Goal: Transaction & Acquisition: Purchase product/service

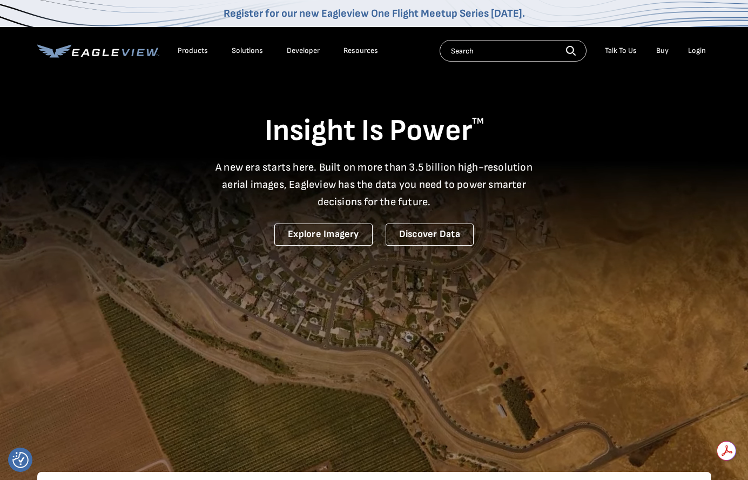
click at [549, 51] on div "Login" at bounding box center [697, 51] width 18 height 10
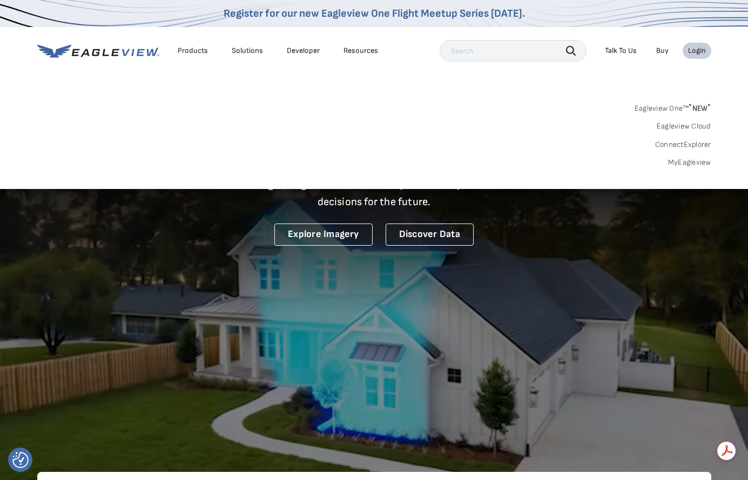
click at [549, 161] on link "MyEagleview" at bounding box center [689, 163] width 43 height 10
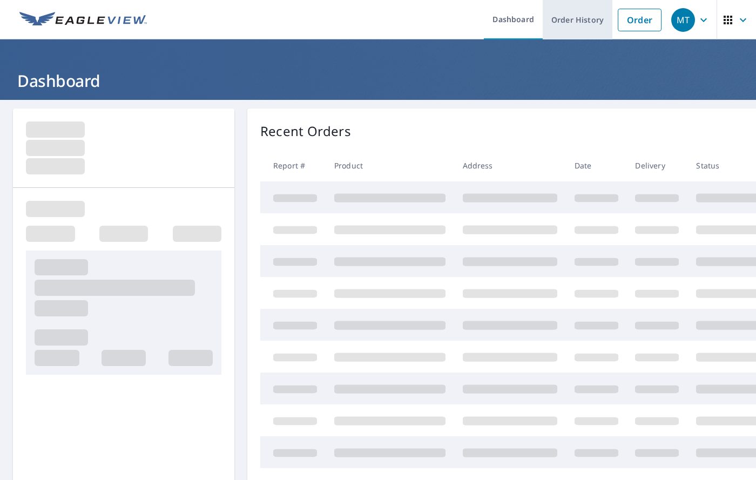
click at [560, 24] on link "Order History" at bounding box center [577, 19] width 70 height 39
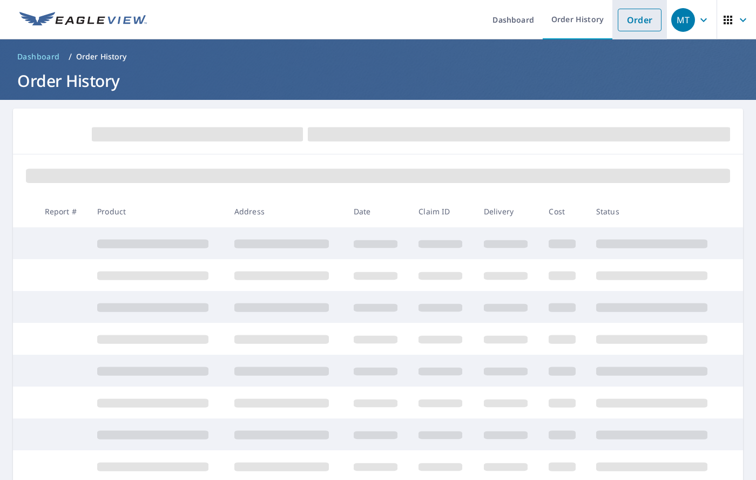
click at [644, 15] on link "Order" at bounding box center [639, 20] width 44 height 23
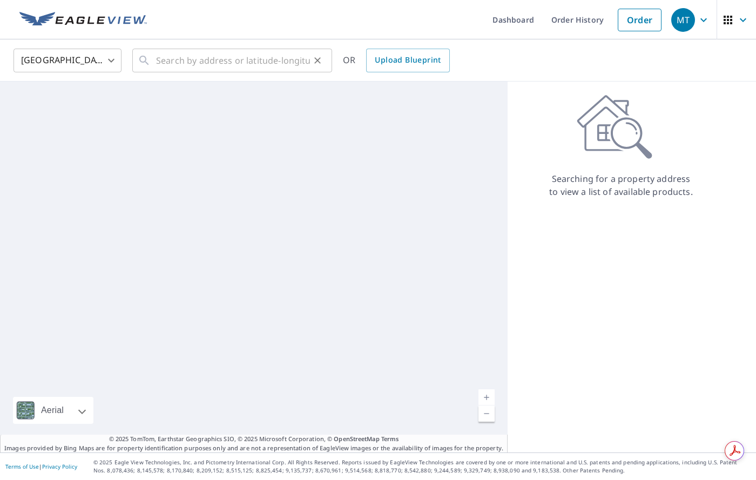
click at [145, 63] on icon at bounding box center [144, 60] width 13 height 13
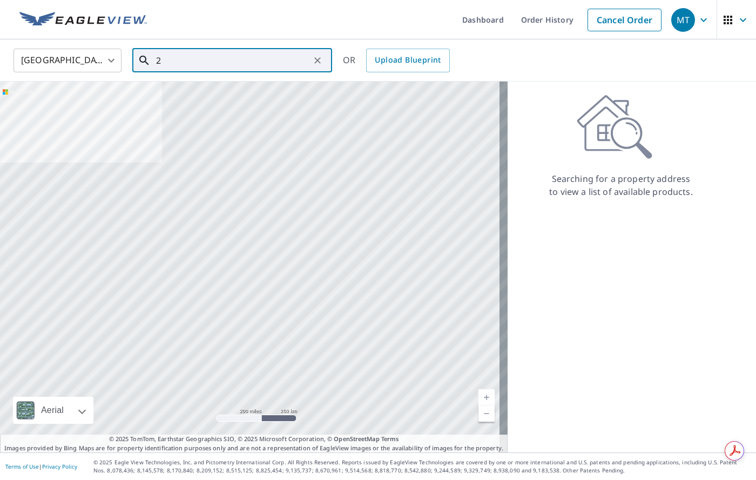
type input "22"
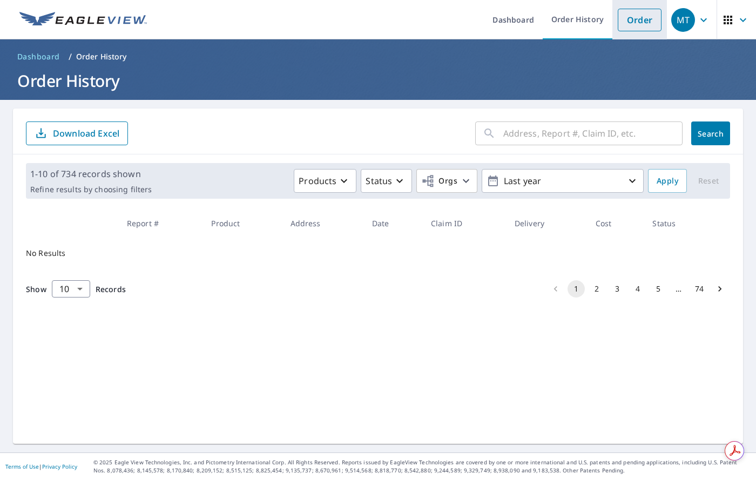
click at [634, 20] on link "Order" at bounding box center [639, 20] width 44 height 23
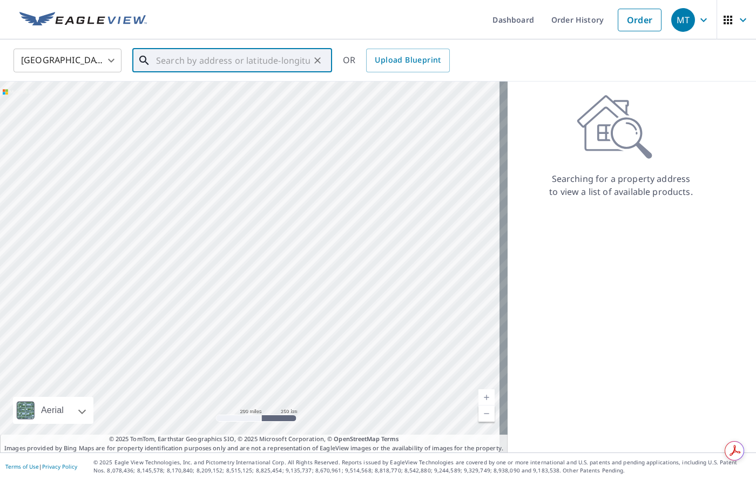
click at [192, 63] on input "text" at bounding box center [233, 60] width 154 height 30
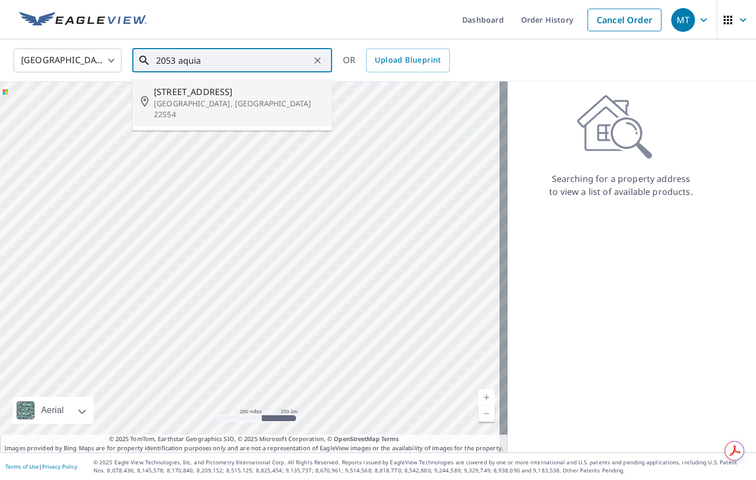
click at [184, 92] on span "2053 Aquia Dr" at bounding box center [238, 91] width 169 height 13
type input "2053 Aquia Dr Stafford, VA 22554"
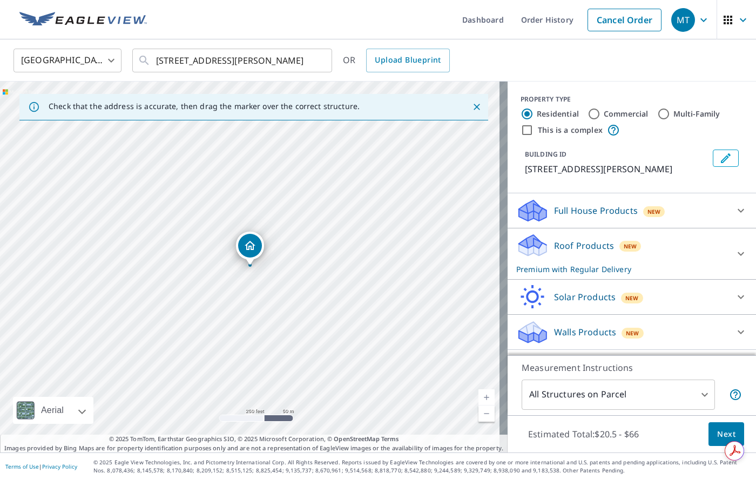
click at [722, 430] on span "Next" at bounding box center [726, 433] width 18 height 13
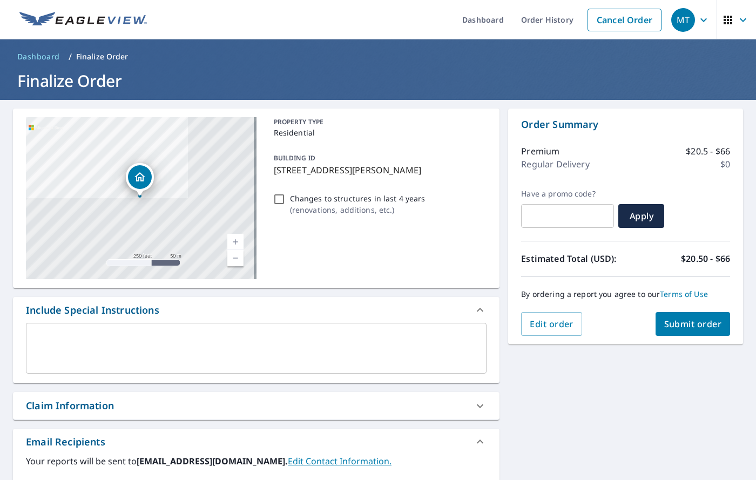
scroll to position [228, 0]
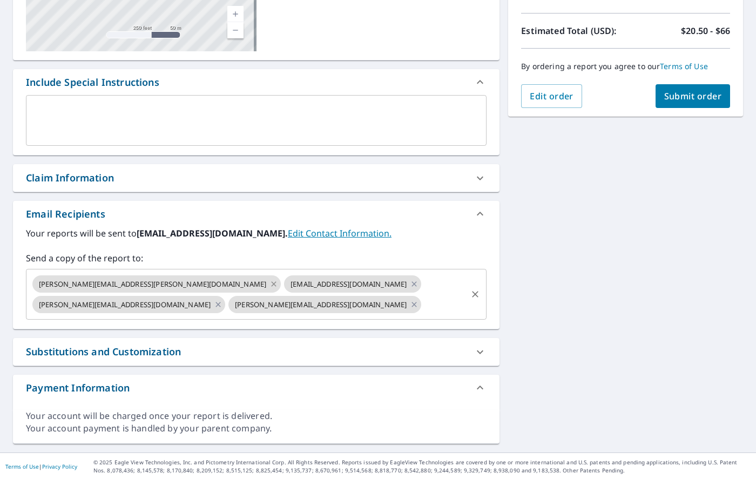
click at [271, 282] on icon at bounding box center [273, 283] width 5 height 5
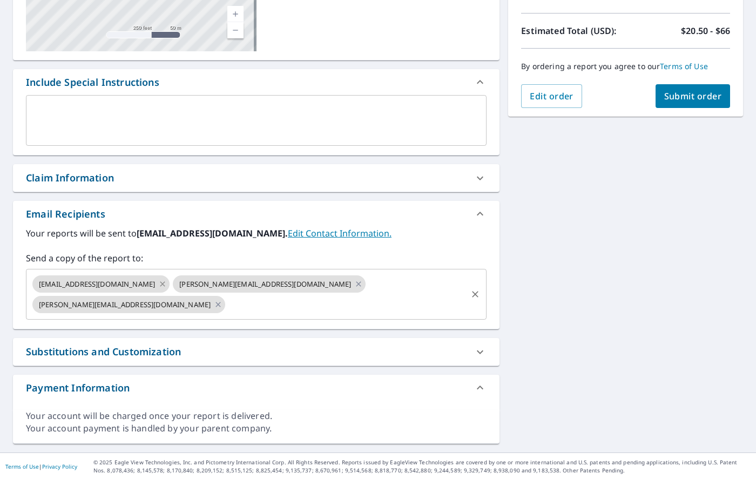
scroll to position [207, 0]
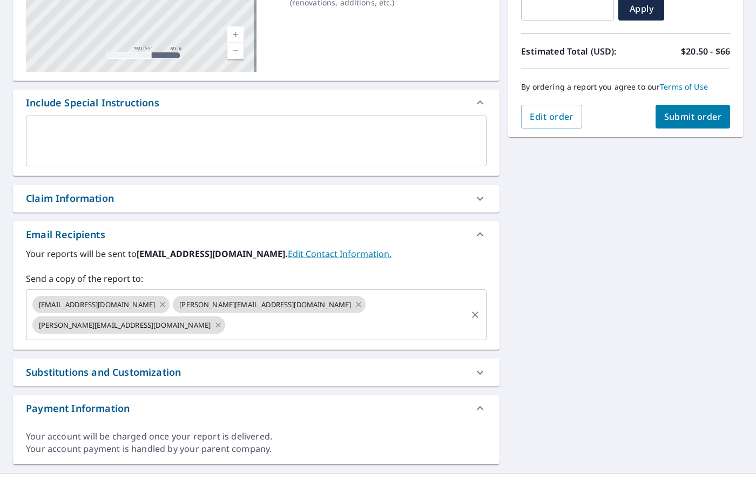
click at [158, 301] on icon at bounding box center [162, 304] width 9 height 12
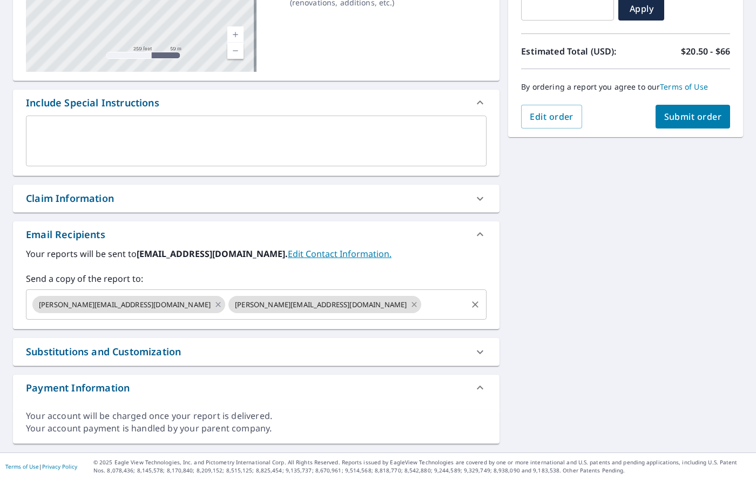
click at [410, 300] on icon at bounding box center [414, 304] width 9 height 12
click at [214, 307] on icon at bounding box center [218, 304] width 9 height 12
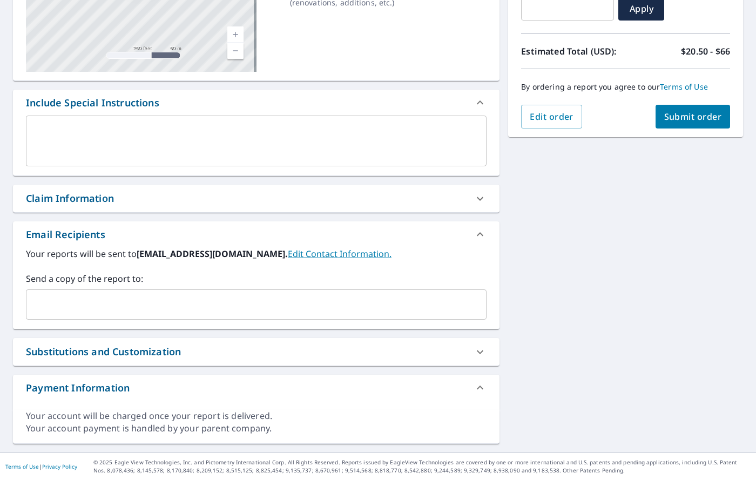
click at [72, 308] on input "text" at bounding box center [248, 304] width 435 height 21
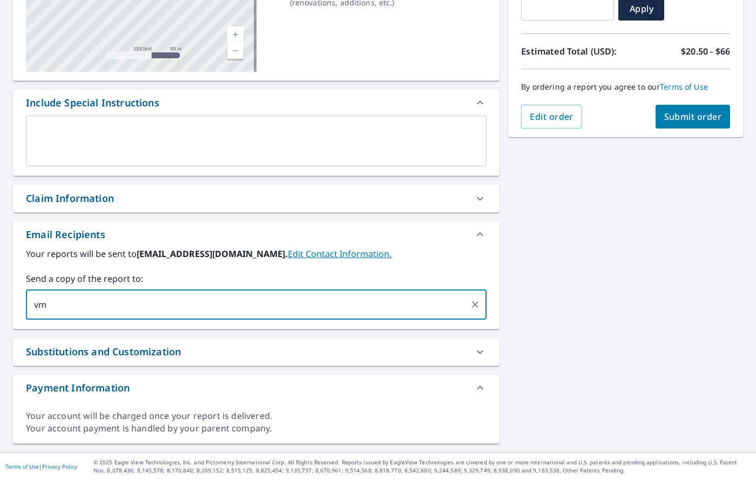
type input "vm"
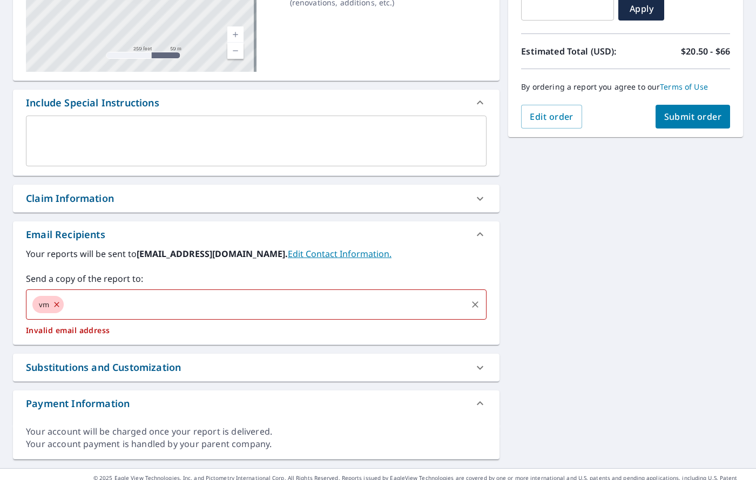
click at [63, 310] on div "vm ​" at bounding box center [256, 304] width 460 height 30
click at [58, 304] on icon at bounding box center [57, 304] width 5 height 5
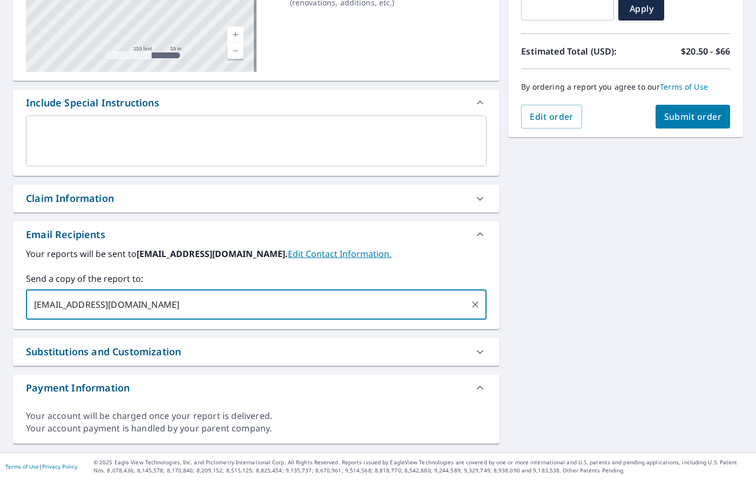
type input "vmhomeimprovement@msn.com"
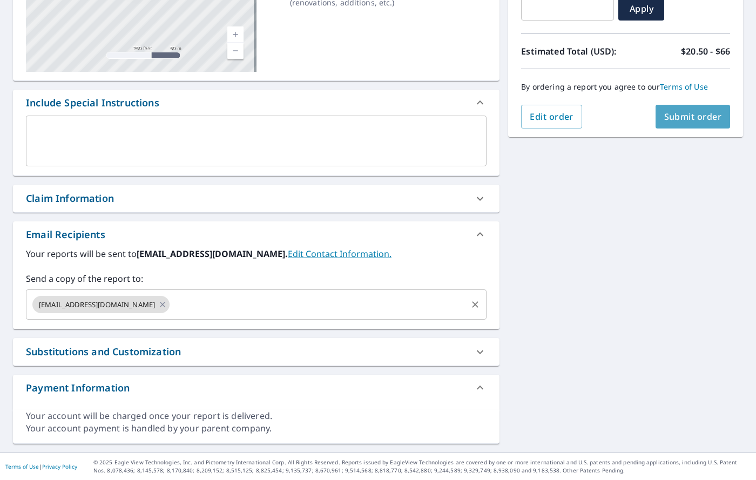
click at [696, 123] on button "Submit order" at bounding box center [692, 117] width 75 height 24
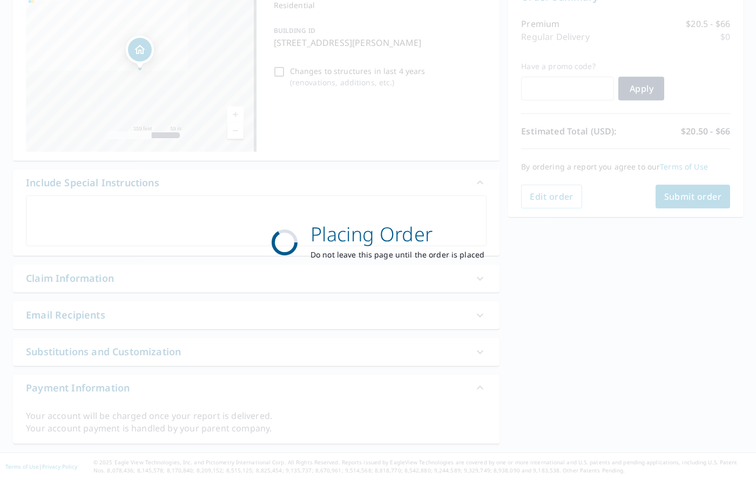
scroll to position [127, 0]
